Goal: Information Seeking & Learning: Learn about a topic

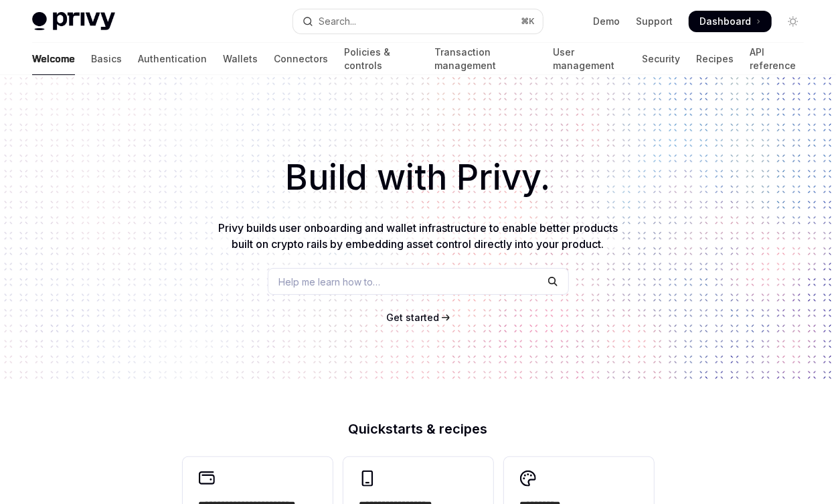
click at [349, 297] on div "Build with Privy. Privy builds user onboarding and wallet infrastructure to ena…" at bounding box center [418, 227] width 836 height 305
click at [349, 285] on span "Help me learn how to…" at bounding box center [330, 282] width 102 height 14
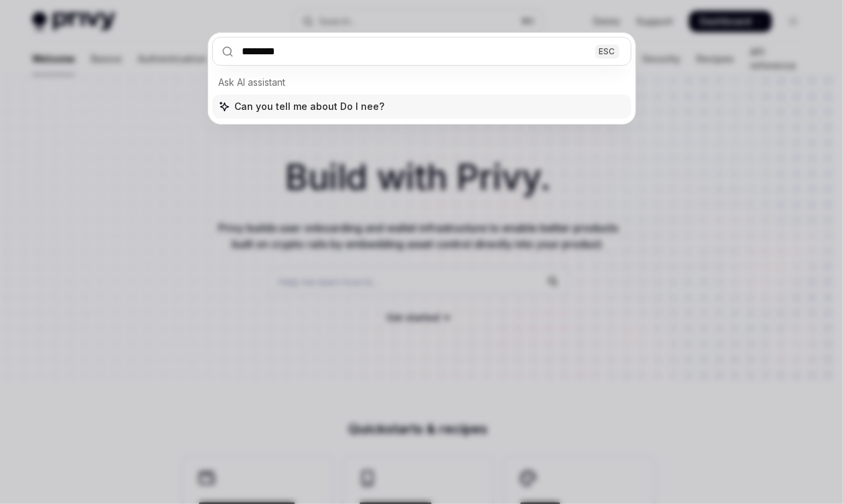
type input "*********"
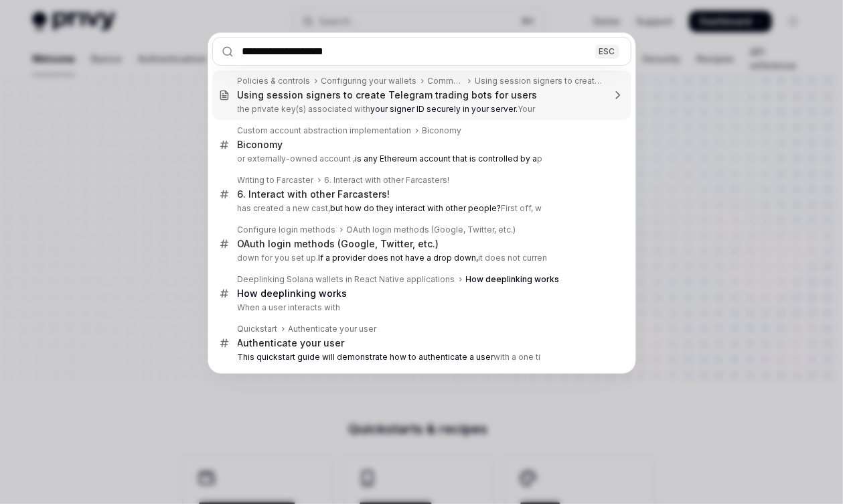
type input "**********"
type textarea "*"
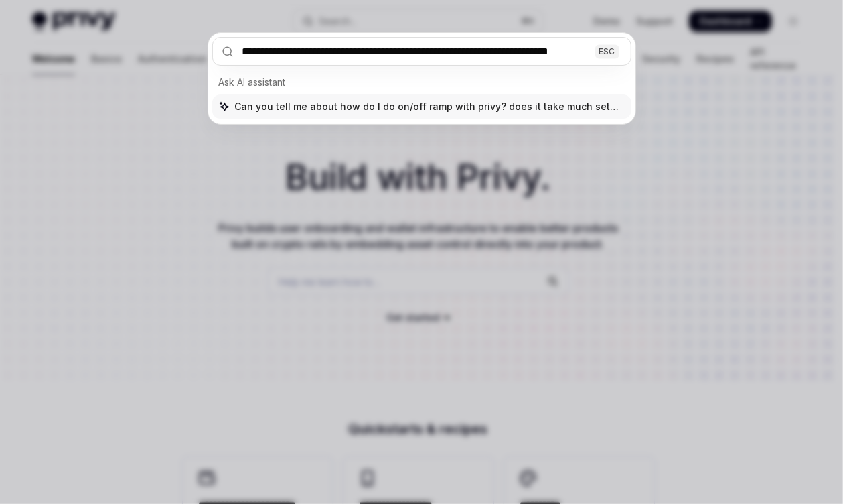
scroll to position [0, 17]
type input "**********"
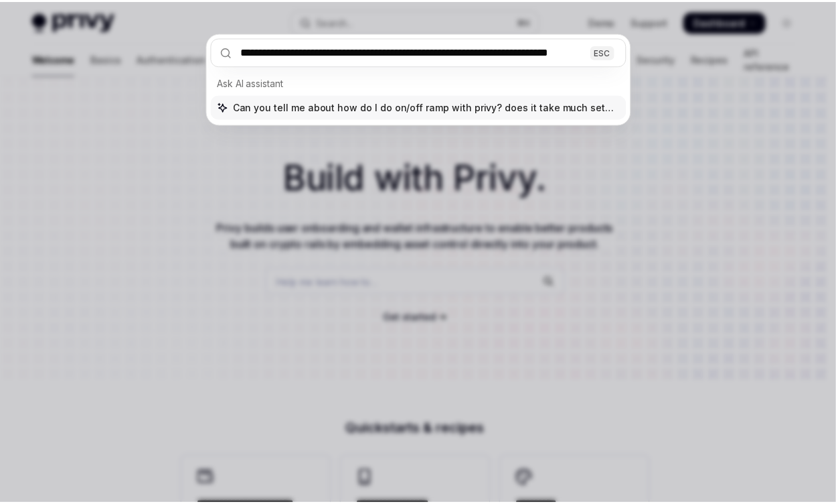
scroll to position [0, 0]
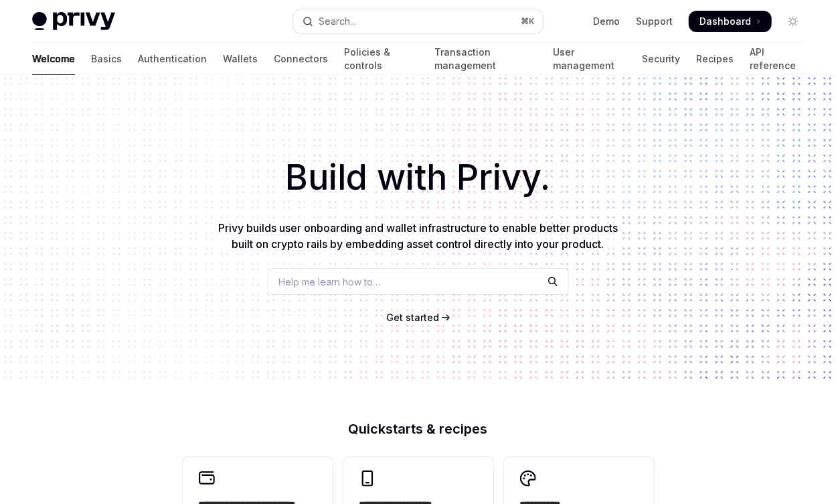
type textarea "*"
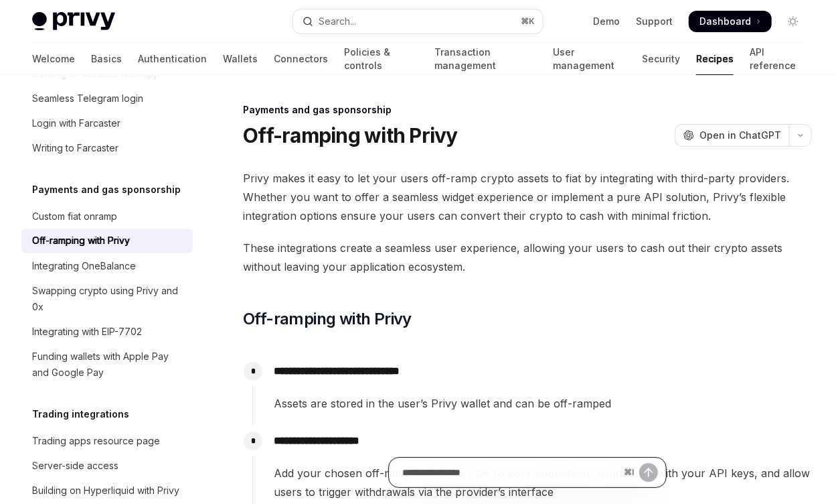
click at [528, 471] on input "Ask a question..." at bounding box center [510, 471] width 216 height 29
type input "**********"
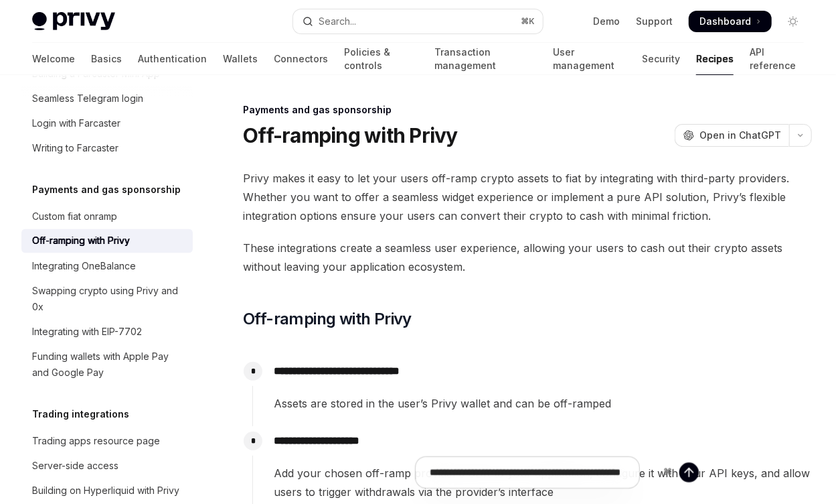
type textarea "*"
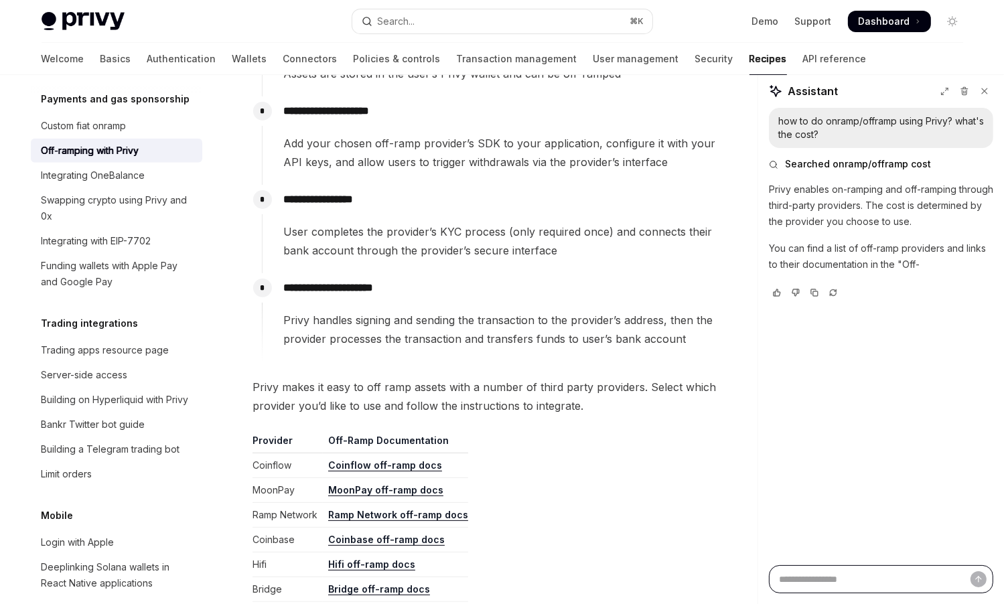
scroll to position [238, 0]
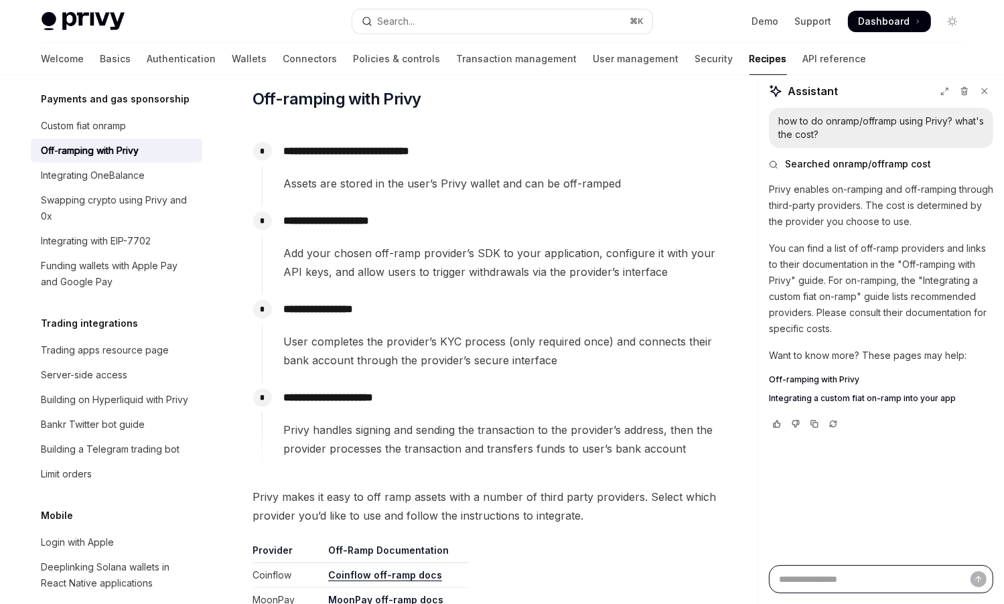
type textarea "*"
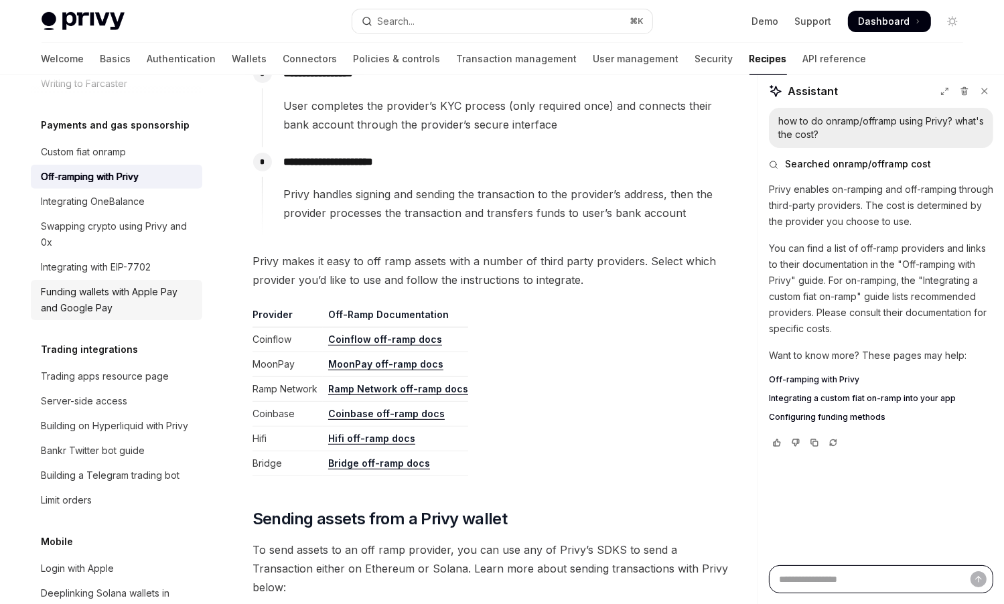
scroll to position [1125, 0]
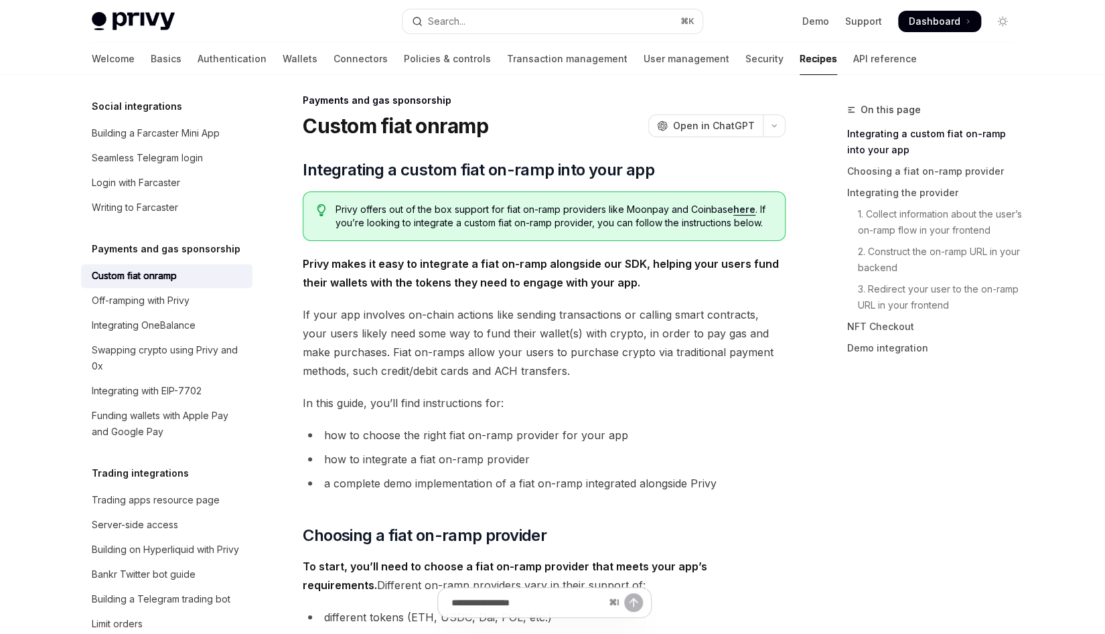
type textarea "*"
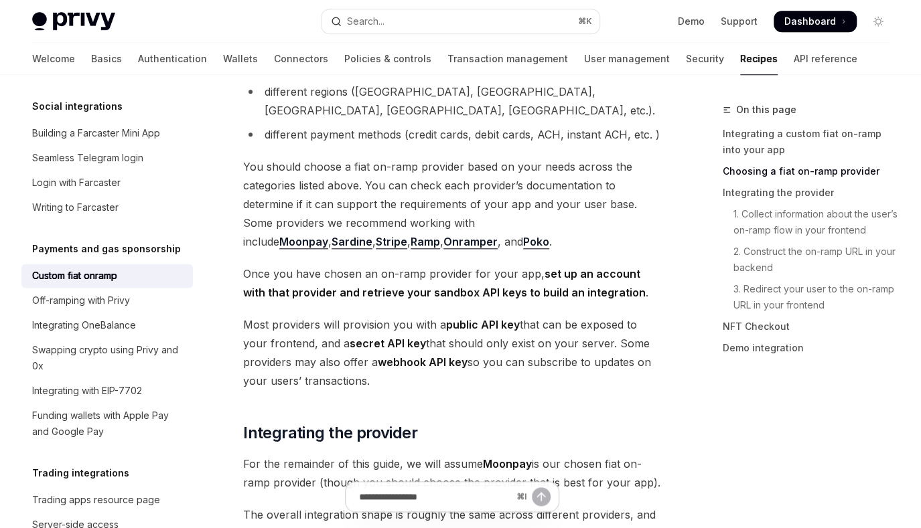
scroll to position [542, 0]
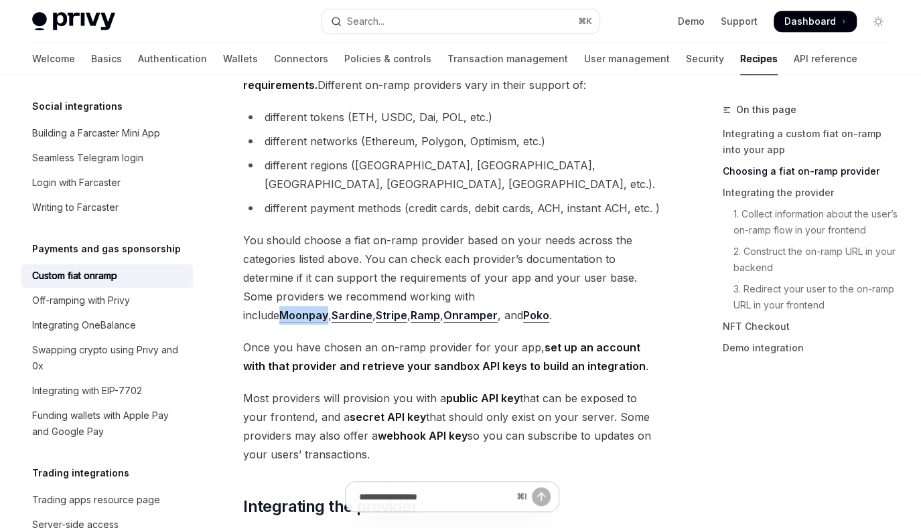
click at [372, 309] on link "Sardine" at bounding box center [351, 316] width 41 height 14
click at [407, 309] on link "Stripe" at bounding box center [391, 316] width 31 height 14
click at [410, 309] on link "Ramp" at bounding box center [424, 316] width 29 height 14
click at [443, 309] on link "Onramper" at bounding box center [470, 316] width 54 height 14
click at [523, 309] on link "Poko" at bounding box center [536, 316] width 26 height 14
